Goal: Task Accomplishment & Management: Manage account settings

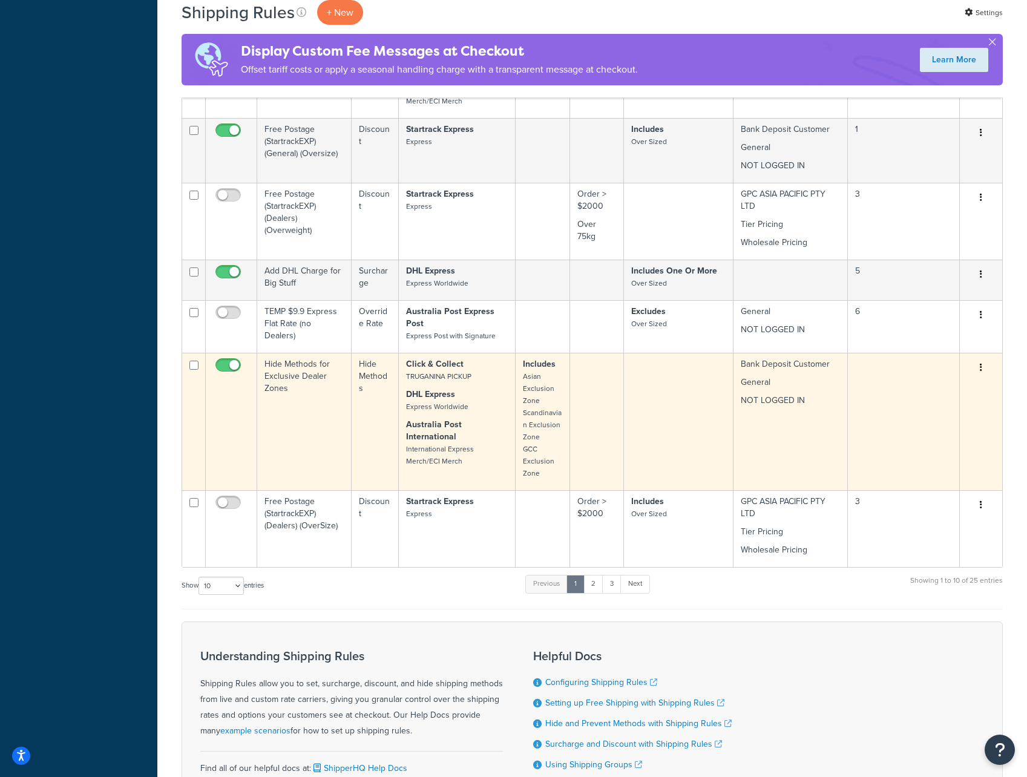
scroll to position [666, 0]
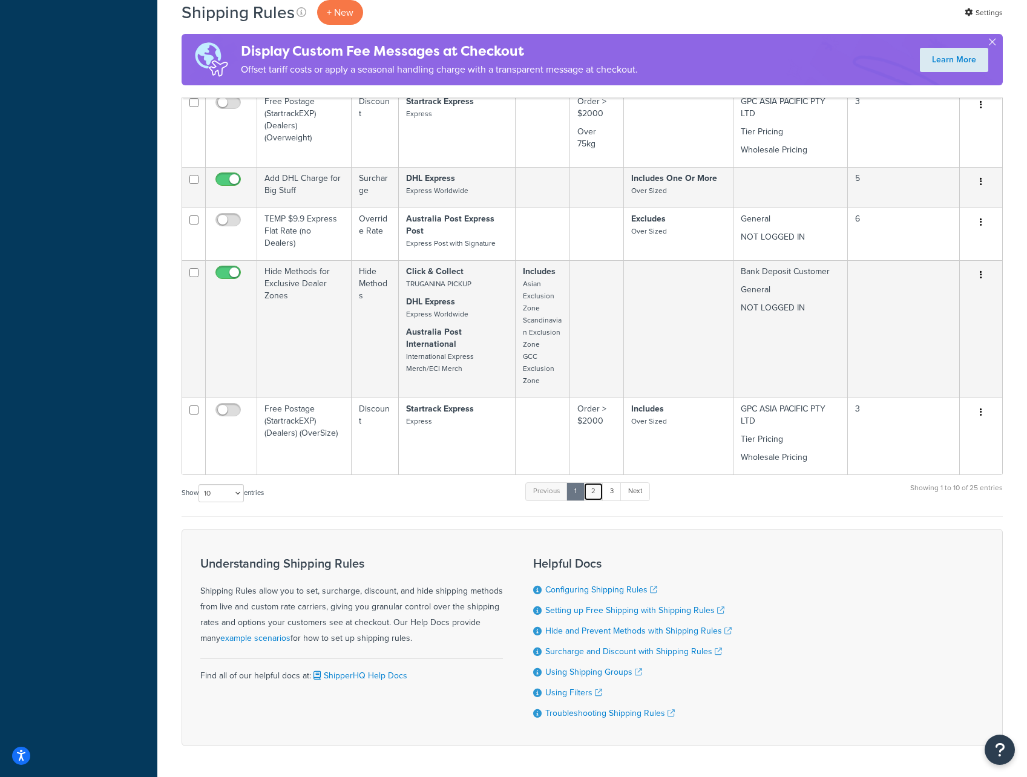
click at [598, 491] on link "2" at bounding box center [593, 491] width 20 height 18
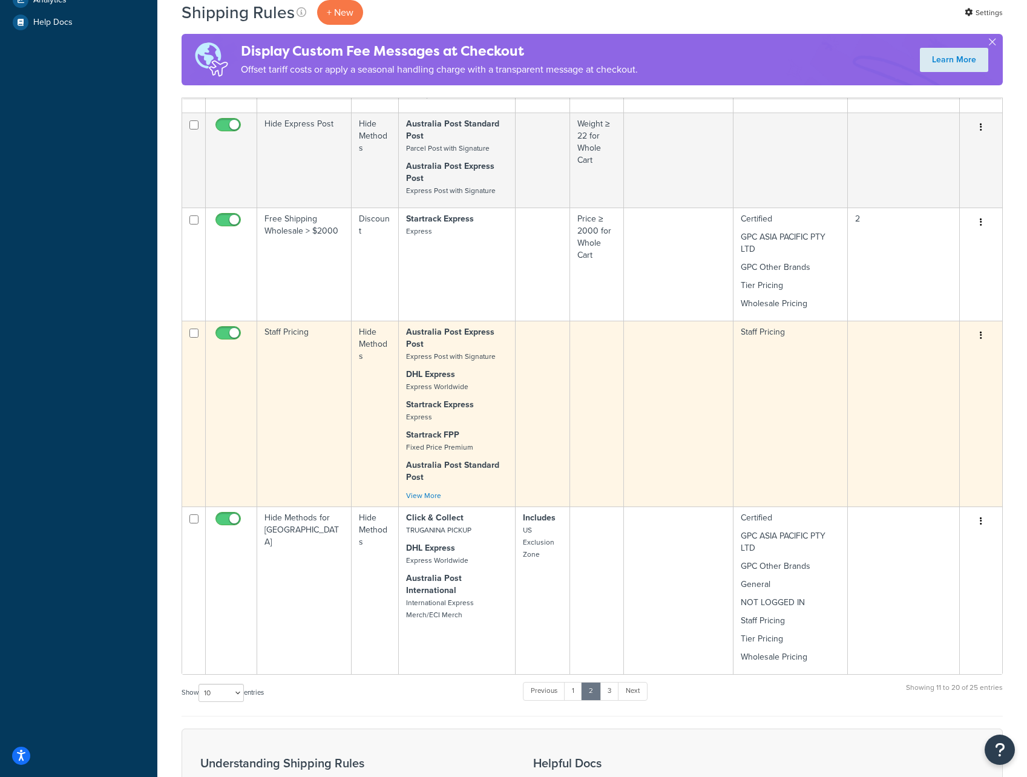
scroll to position [465, 0]
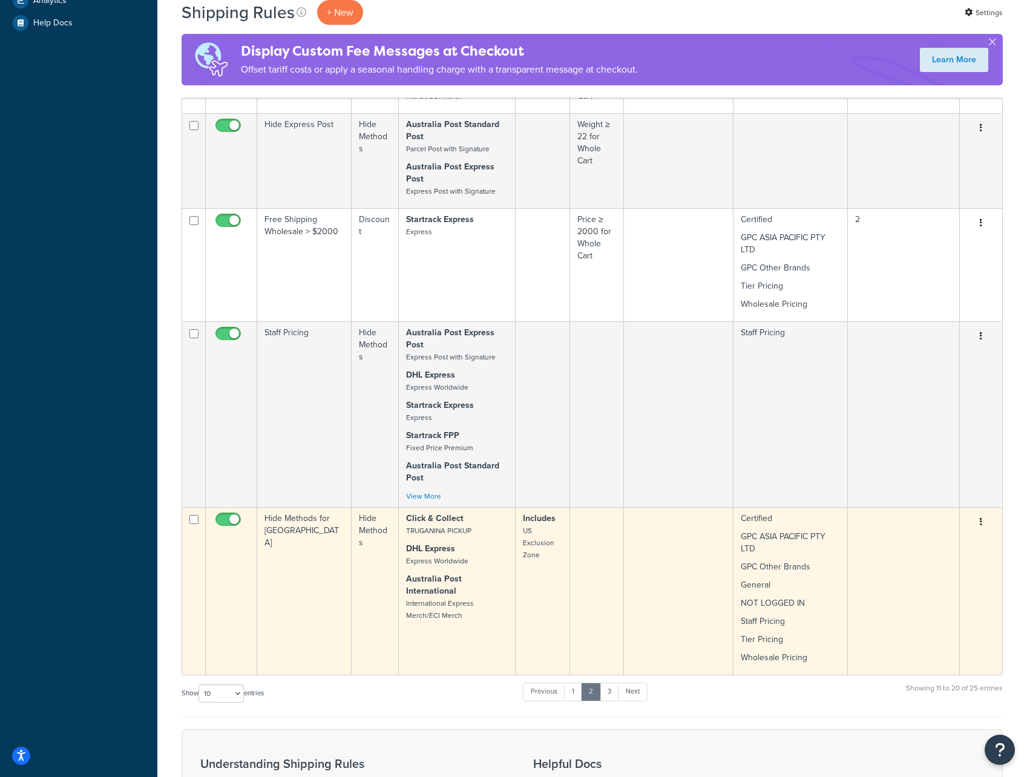
click at [974, 523] on button "button" at bounding box center [980, 521] width 17 height 19
click at [943, 548] on link "Edit" at bounding box center [941, 544] width 96 height 25
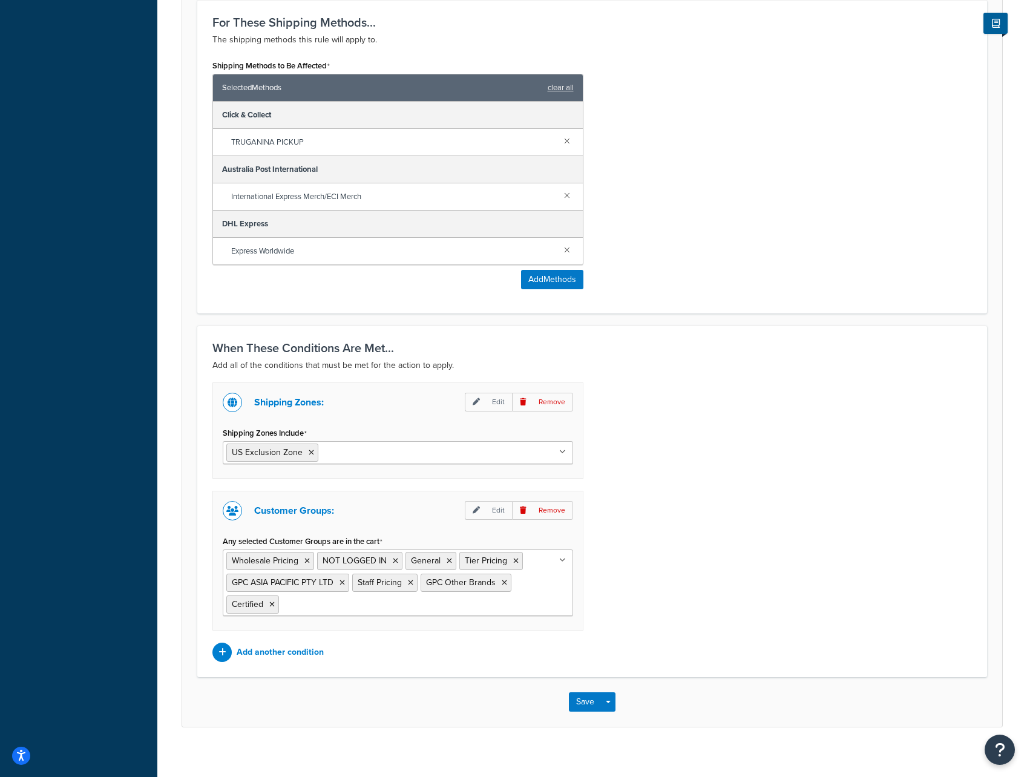
scroll to position [514, 0]
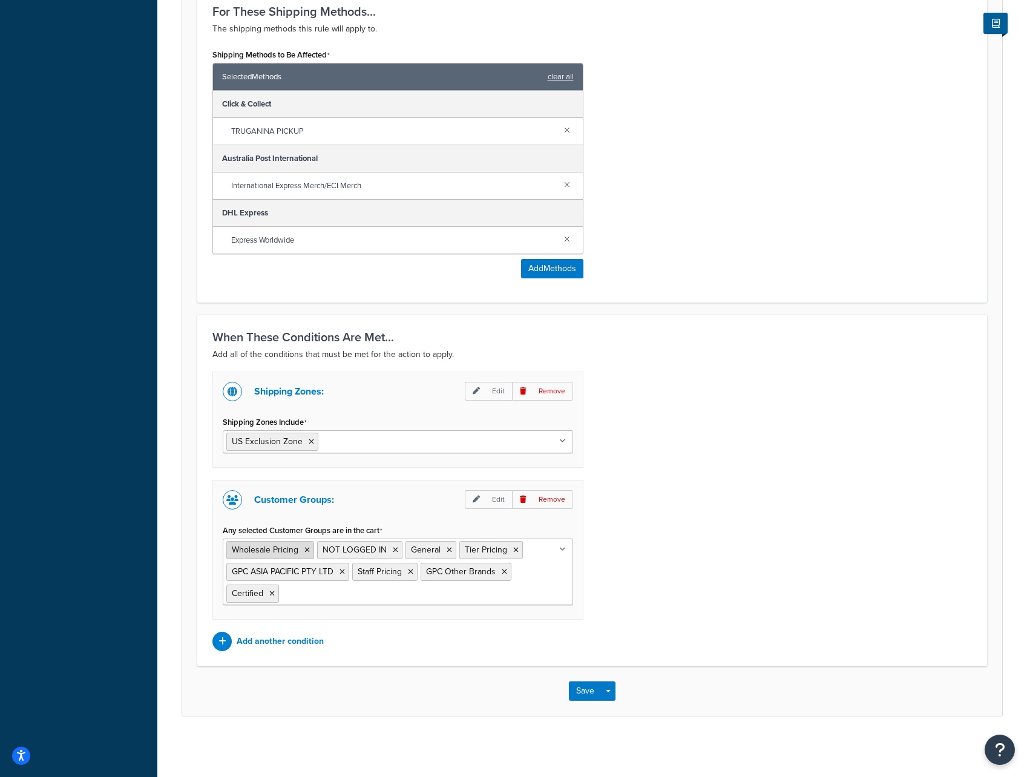
click at [308, 548] on icon at bounding box center [306, 549] width 5 height 7
click at [272, 592] on icon at bounding box center [271, 593] width 5 height 7
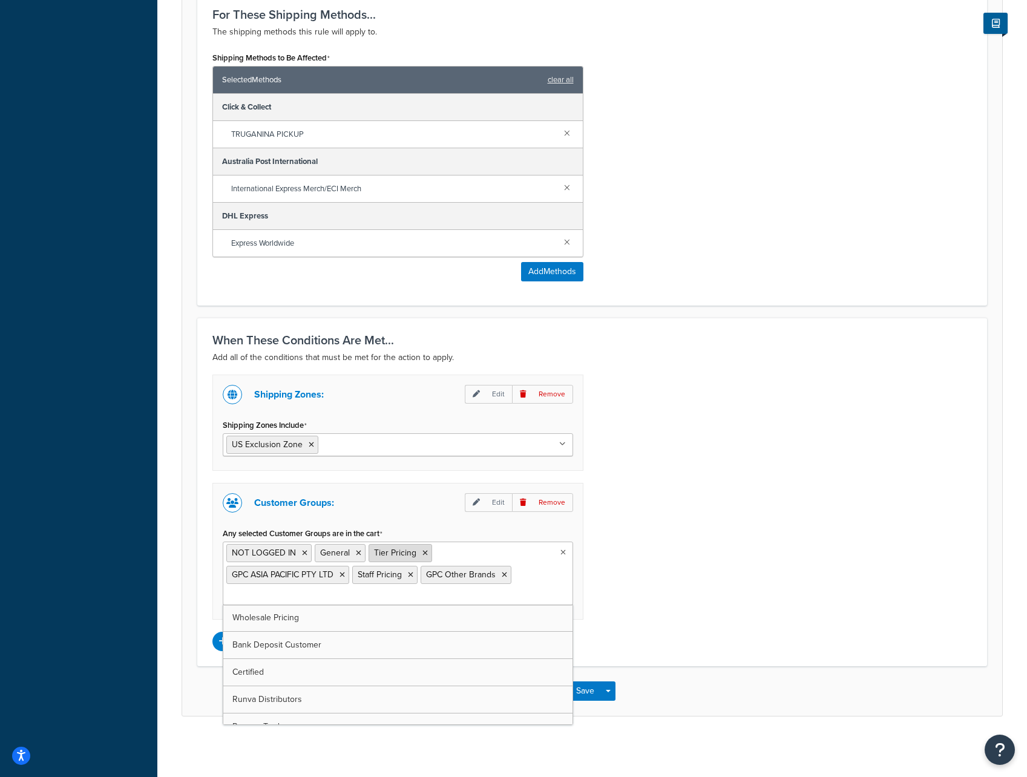
click at [424, 554] on icon at bounding box center [424, 552] width 5 height 7
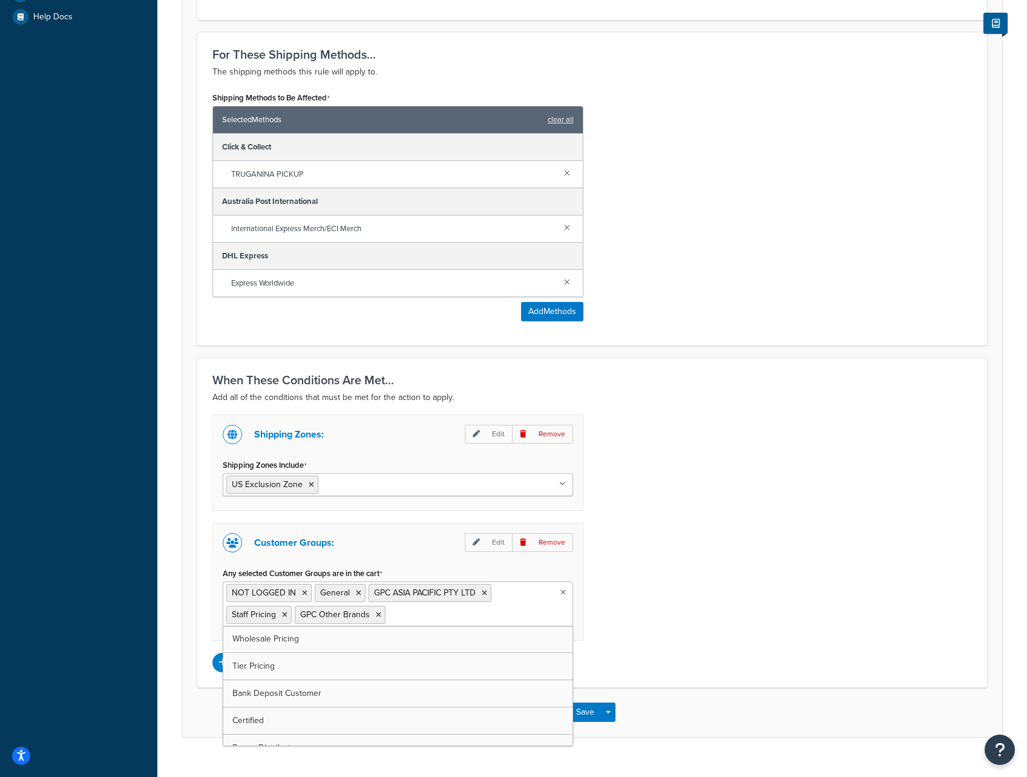
scroll to position [492, 0]
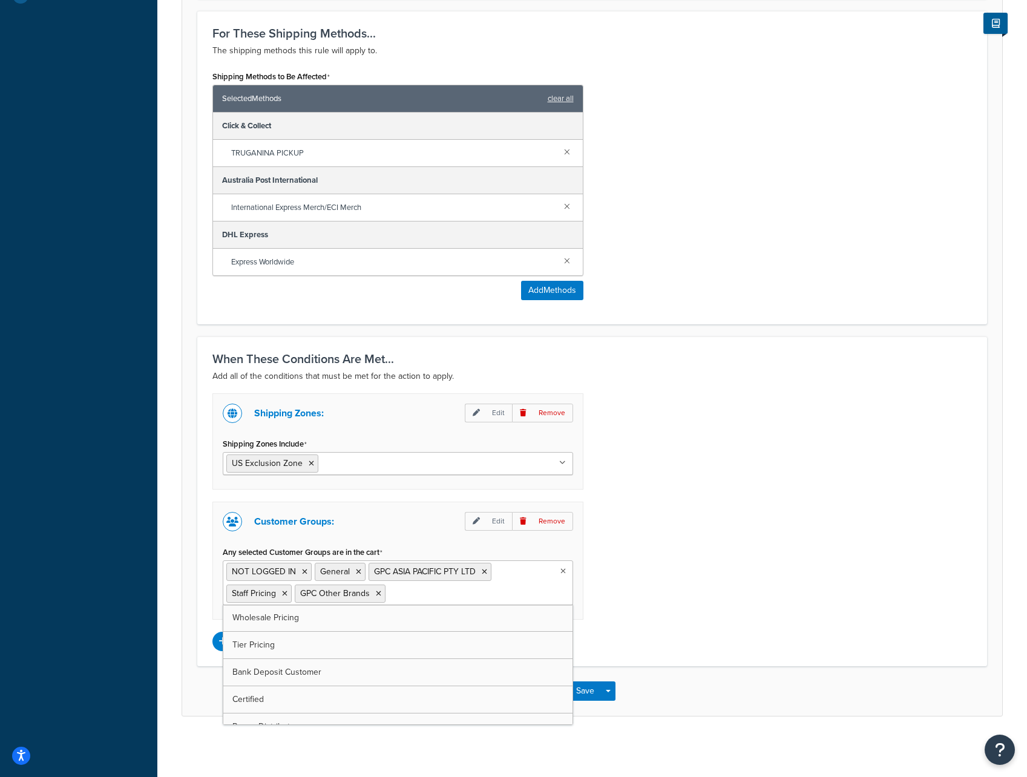
click at [803, 584] on div "Shipping Zones: Edit Remove Shipping Zones Include US Exclusion Zone [GEOGRAPHI…" at bounding box center [591, 522] width 777 height 258
click at [591, 688] on button "Save" at bounding box center [585, 690] width 33 height 19
